Goal: Find contact information: Find contact information

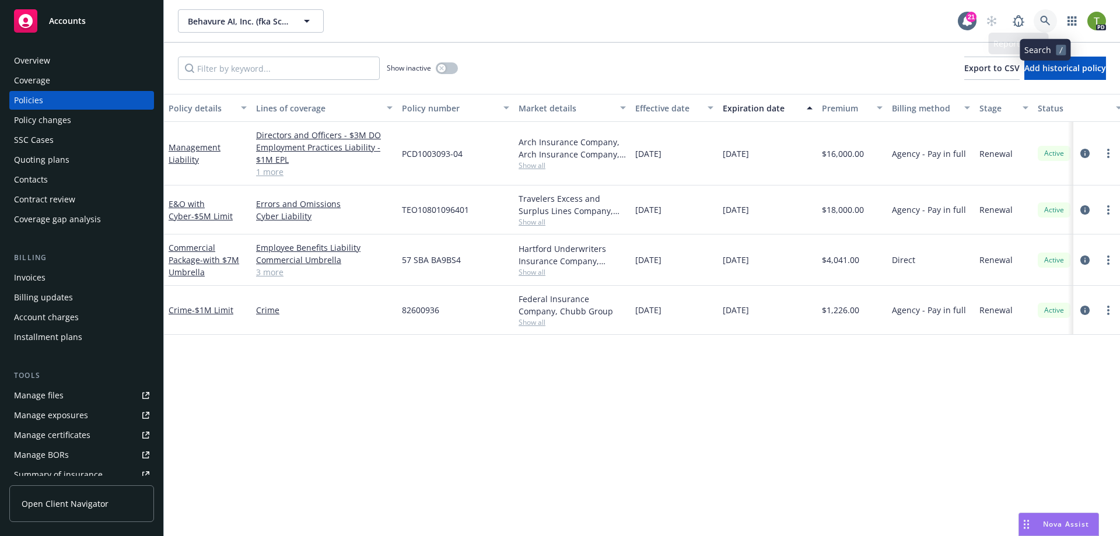
click at [1044, 22] on icon at bounding box center [1045, 21] width 10 height 10
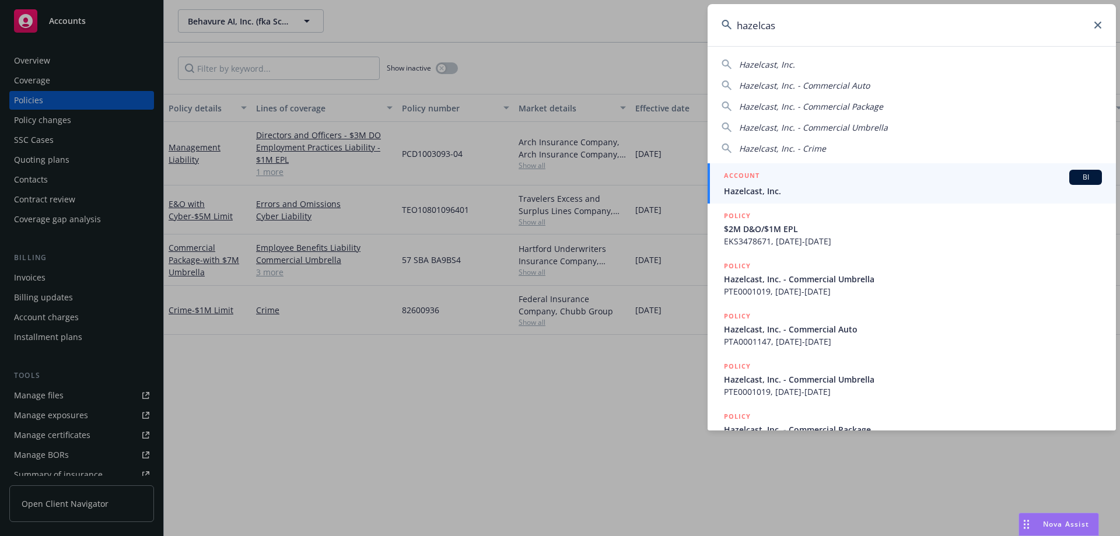
type input "hazelcas"
click at [784, 176] on div "ACCOUNT BI" at bounding box center [913, 177] width 378 height 15
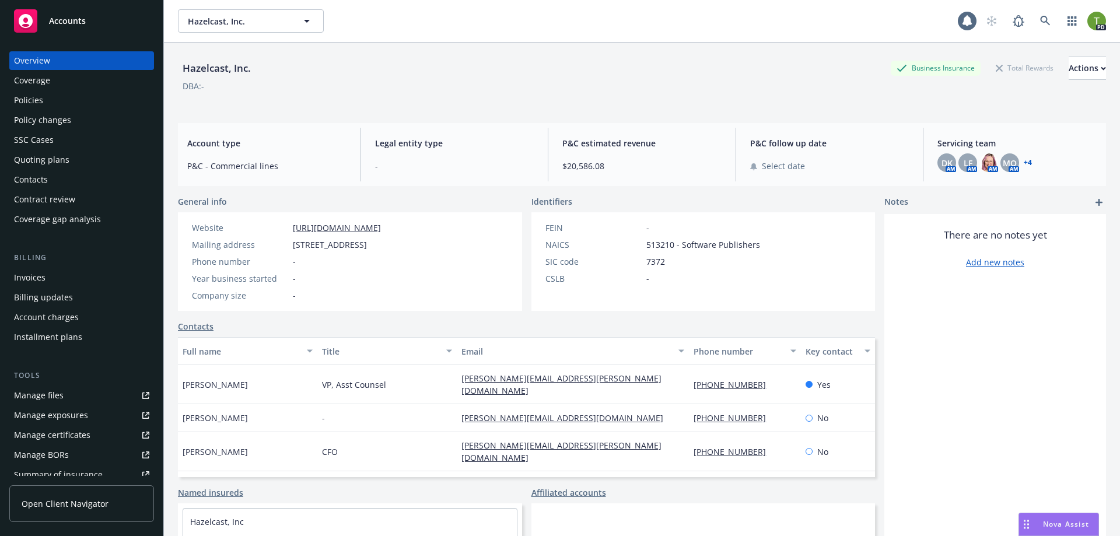
click at [34, 100] on div "Policies" at bounding box center [28, 100] width 29 height 19
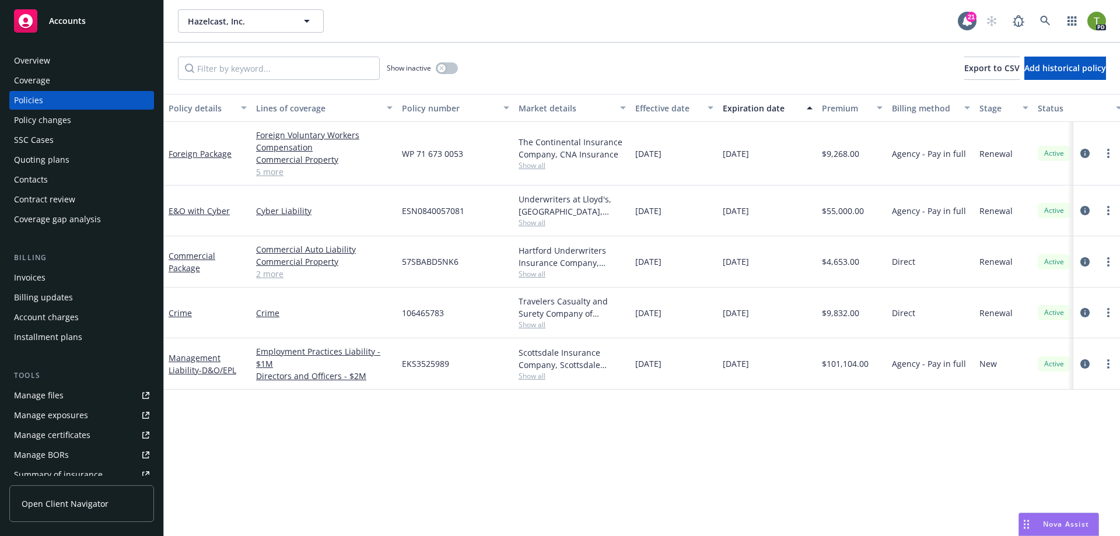
click at [29, 66] on div "Overview" at bounding box center [32, 60] width 36 height 19
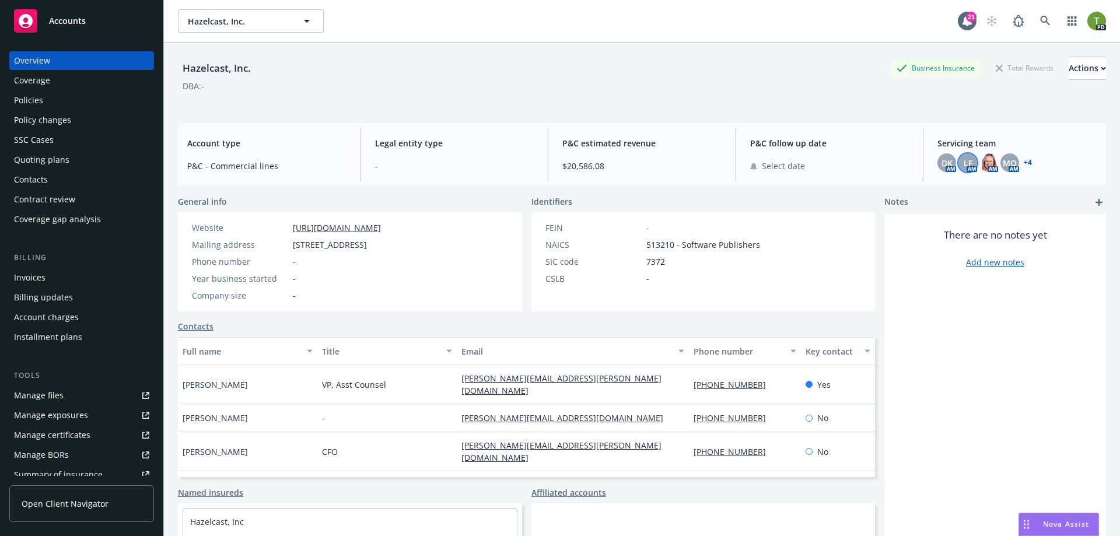
click at [963, 162] on span "LF" at bounding box center [967, 163] width 9 height 12
click at [1023, 162] on link "+ 4" at bounding box center [1027, 162] width 8 height 7
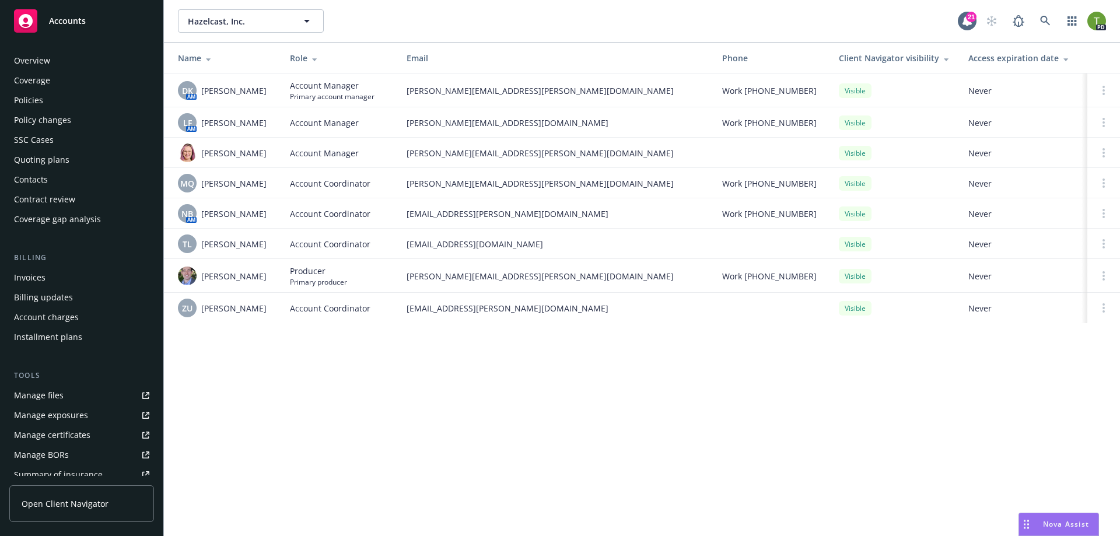
click at [28, 106] on div "Policies" at bounding box center [28, 100] width 29 height 19
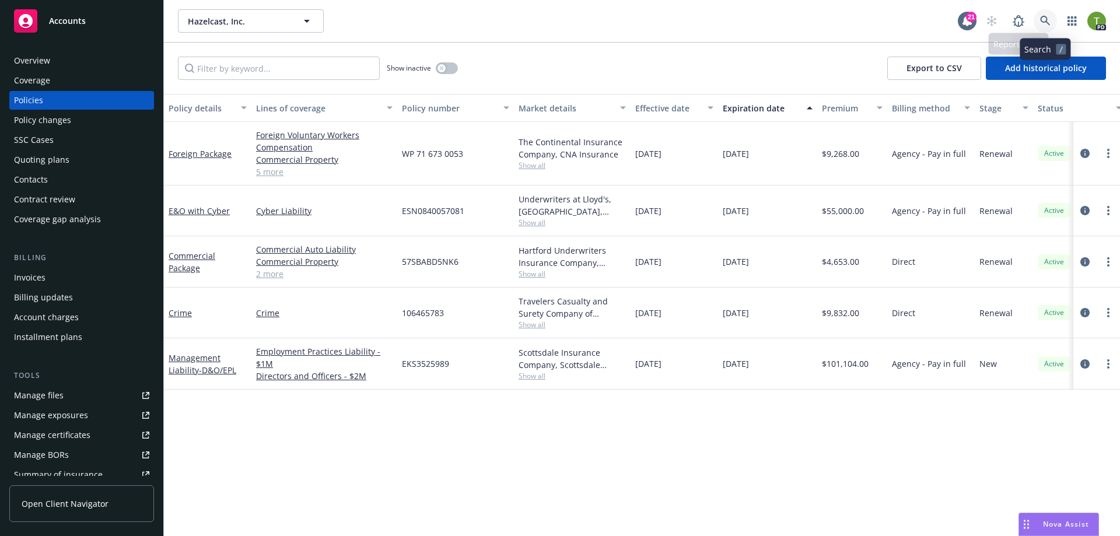
click at [1052, 20] on link at bounding box center [1044, 20] width 23 height 23
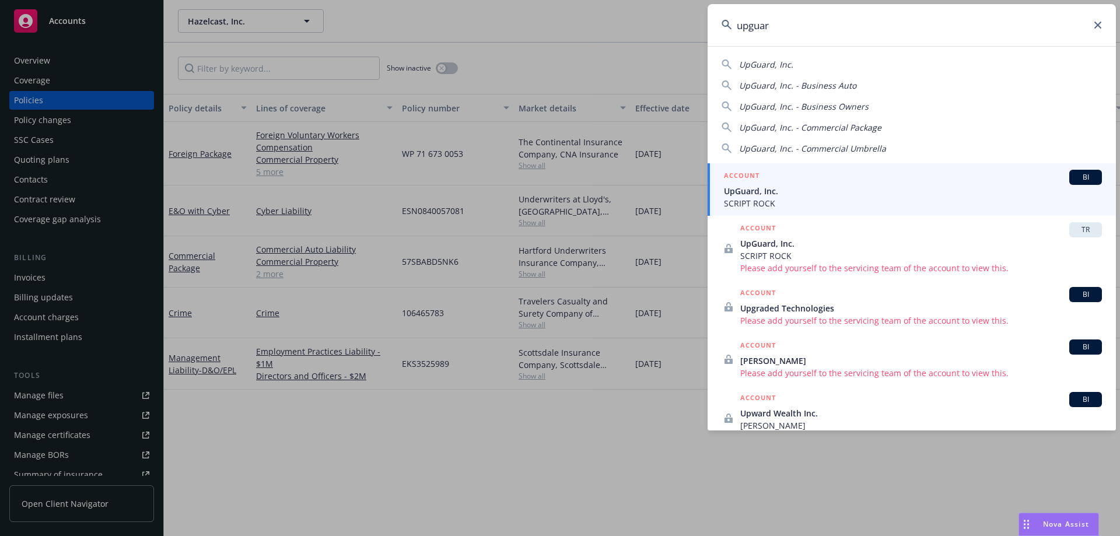
type input "upguar"
click at [791, 192] on span "UpGuard, Inc." at bounding box center [913, 191] width 378 height 12
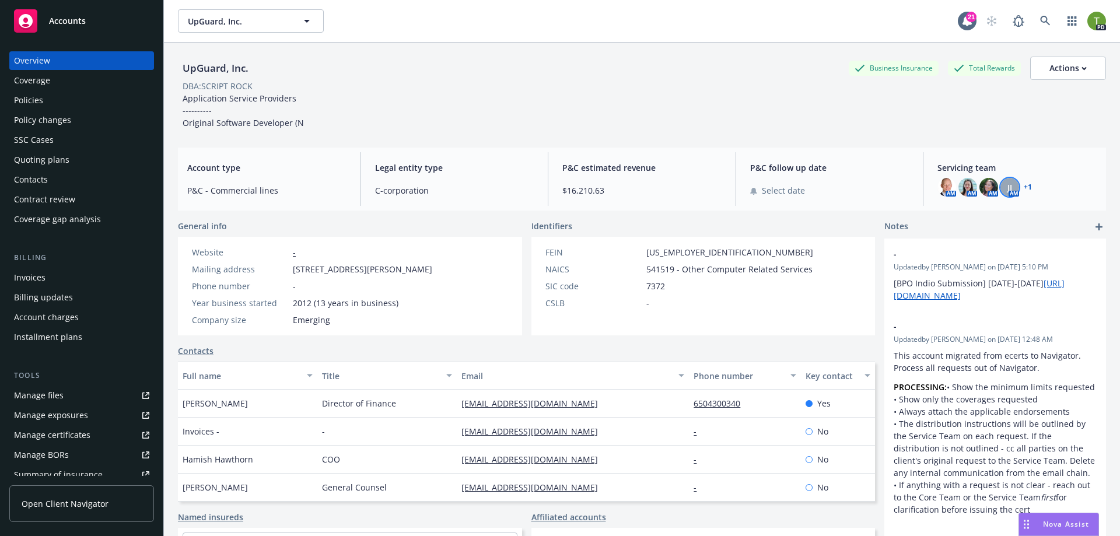
click at [1000, 186] on div "JJ" at bounding box center [1009, 187] width 19 height 19
click at [1023, 188] on link "+ 1" at bounding box center [1027, 187] width 8 height 7
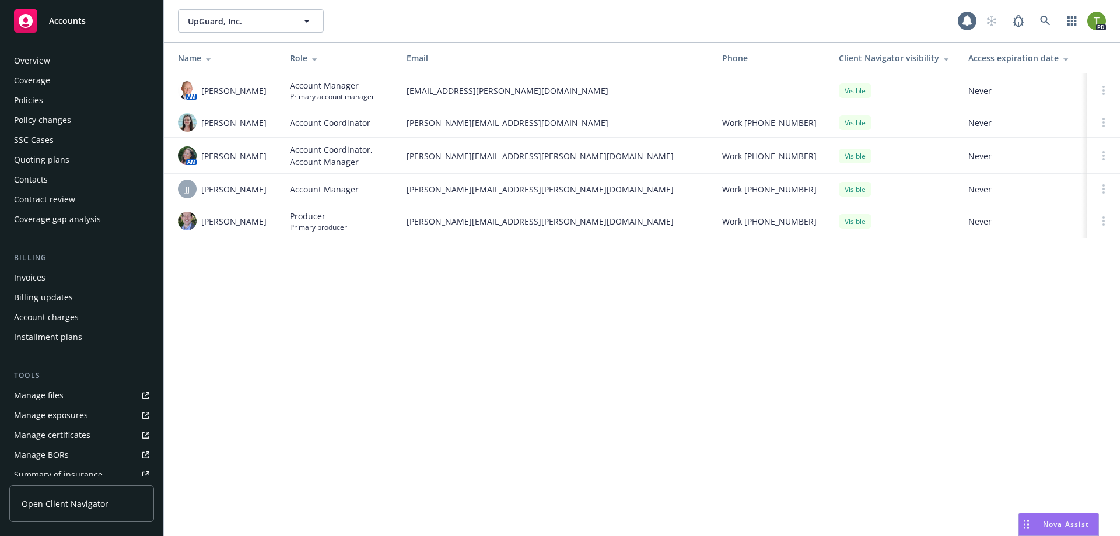
scroll to position [204, 0]
